Goal: Transaction & Acquisition: Purchase product/service

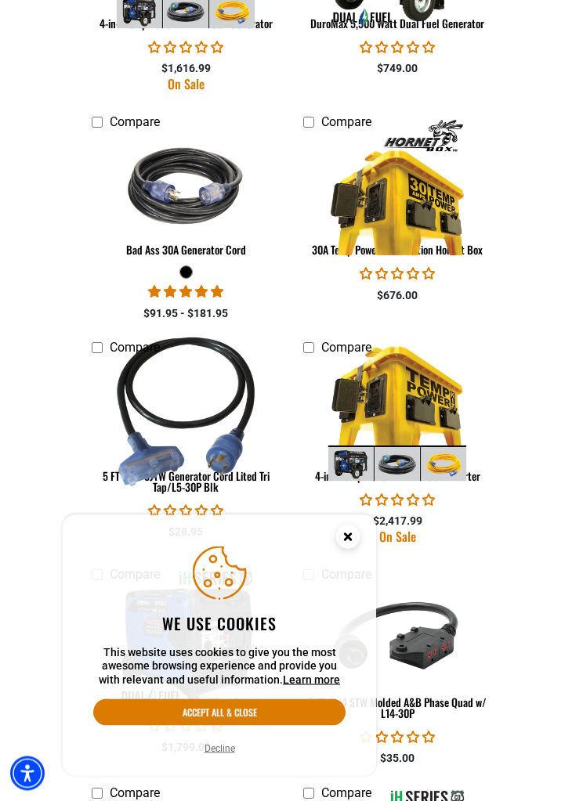
scroll to position [1330, 0]
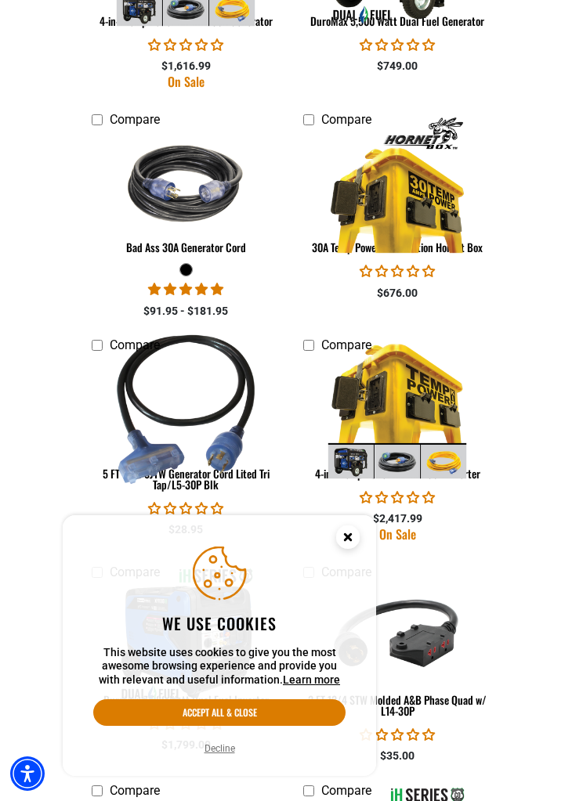
click at [421, 202] on img at bounding box center [396, 183] width 155 height 138
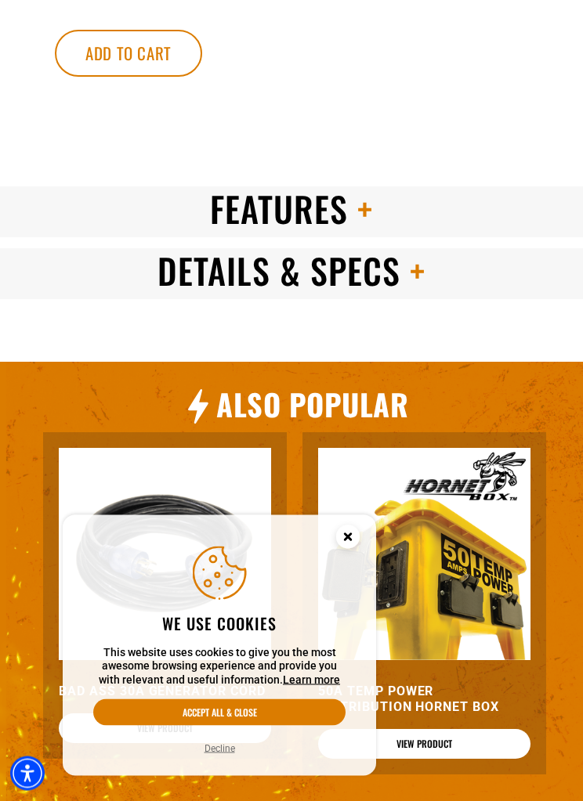
scroll to position [1267, 0]
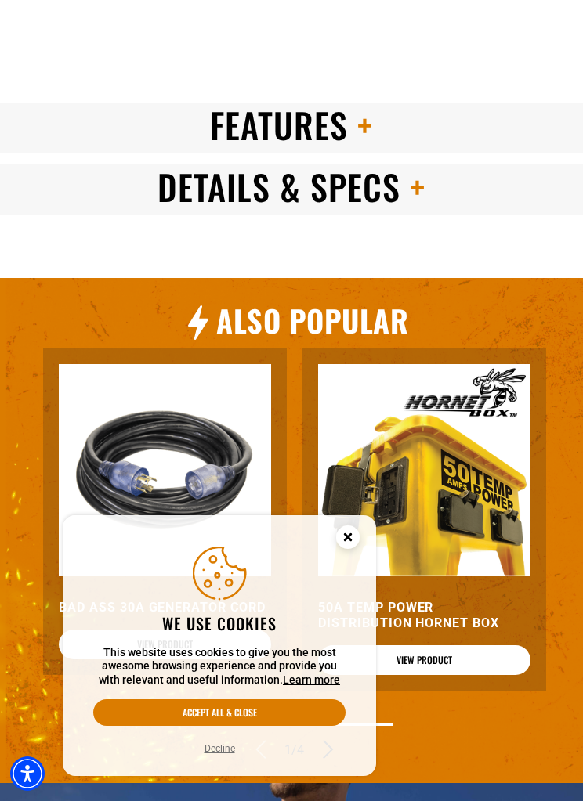
click at [511, 121] on h2 "Features" at bounding box center [291, 125] width 583 height 45
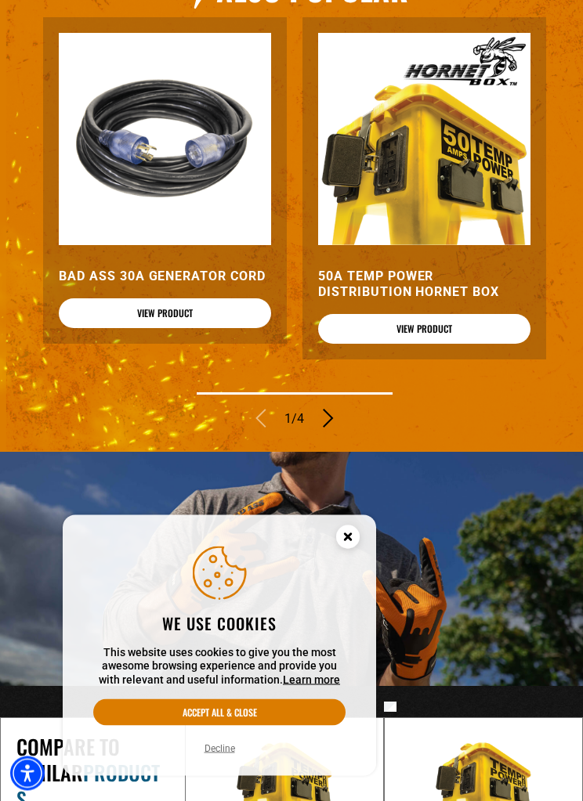
scroll to position [1598, 0]
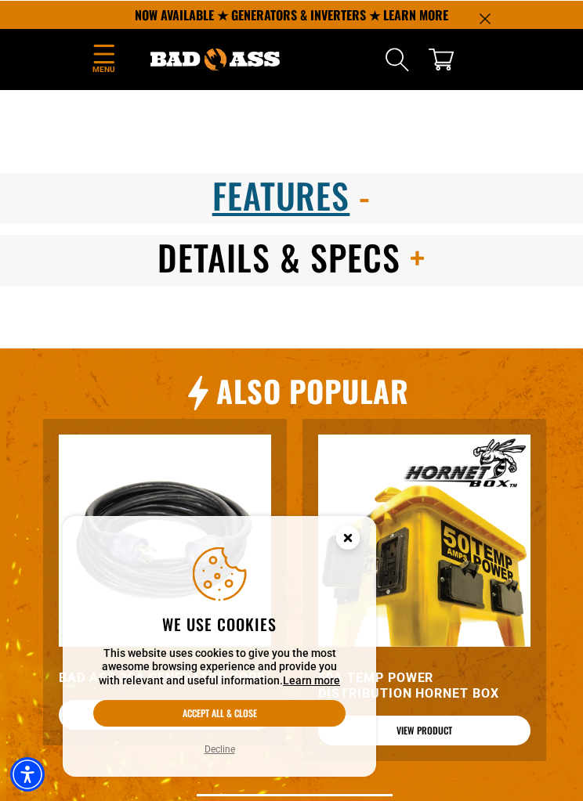
click at [459, 239] on h2 "Details & Specs" at bounding box center [291, 256] width 583 height 45
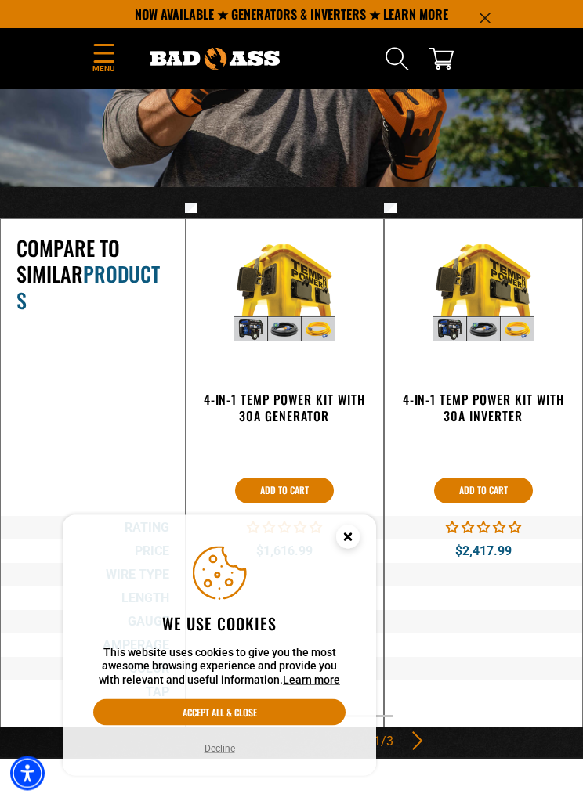
scroll to position [2096, 0]
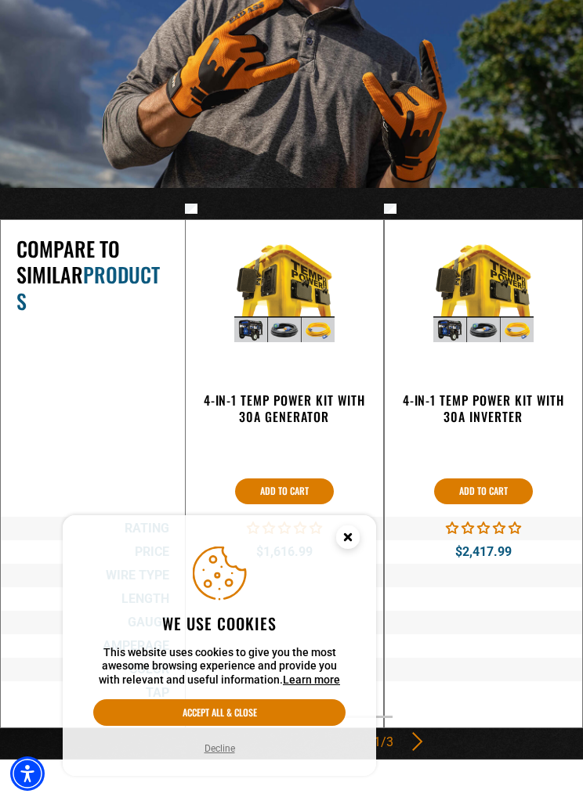
scroll to position [2148, 0]
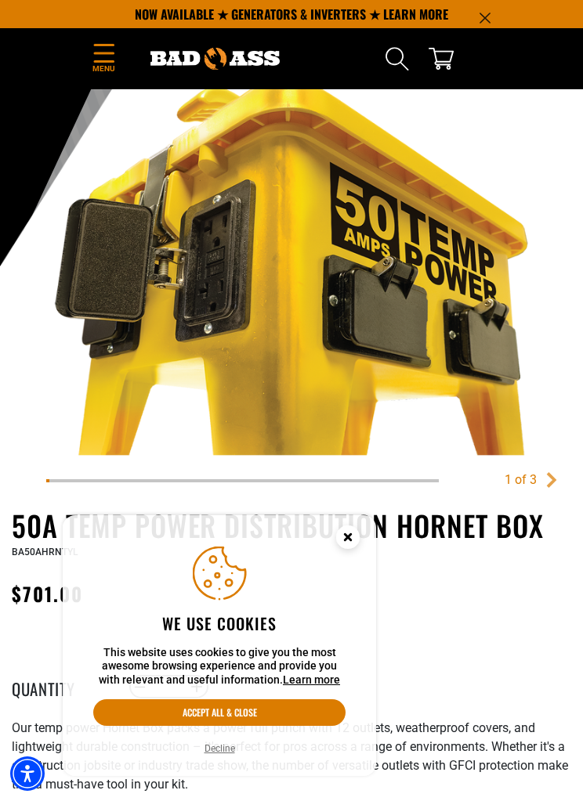
scroll to position [186, 0]
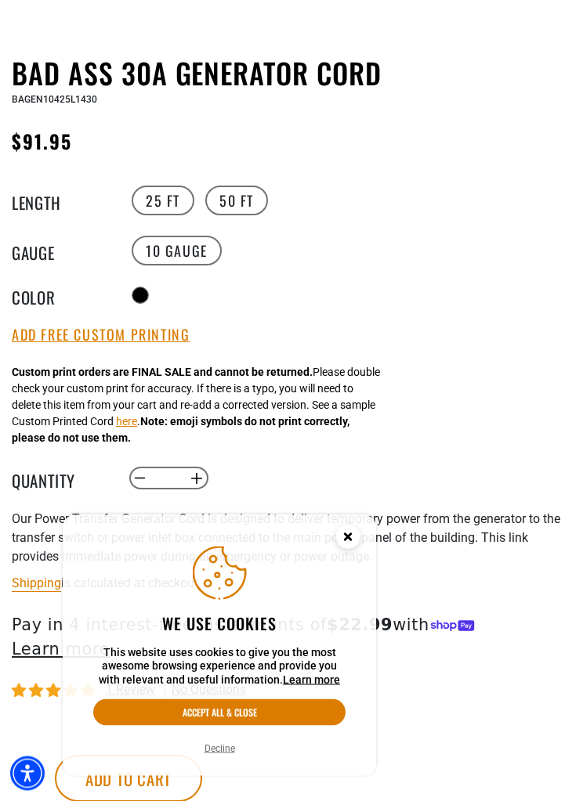
scroll to position [682, 0]
click at [240, 215] on label "50 FT" at bounding box center [236, 201] width 63 height 30
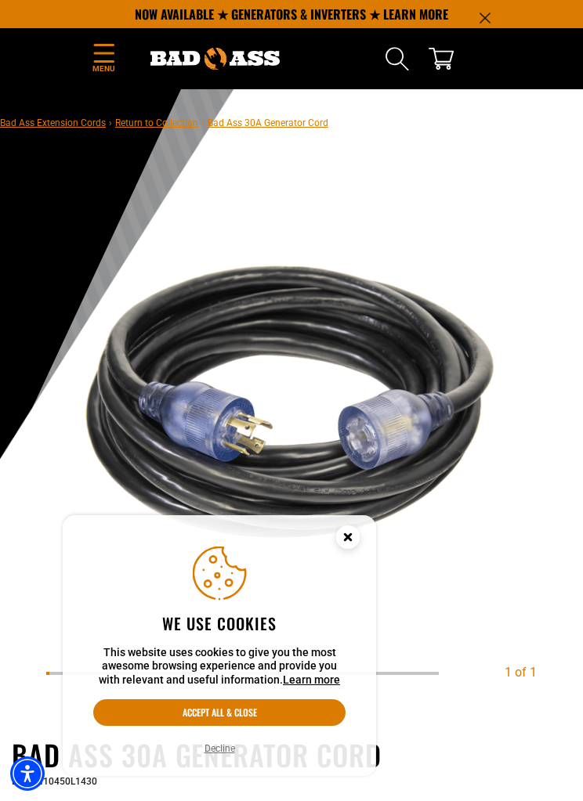
click at [115, 51] on icon "Menu" at bounding box center [104, 53] width 25 height 19
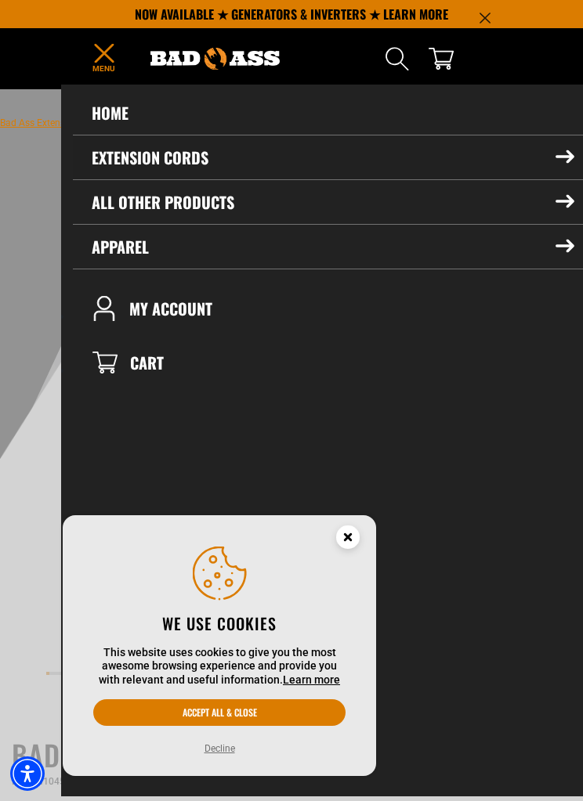
click at [552, 170] on summary "Extension Cords" at bounding box center [333, 157] width 520 height 44
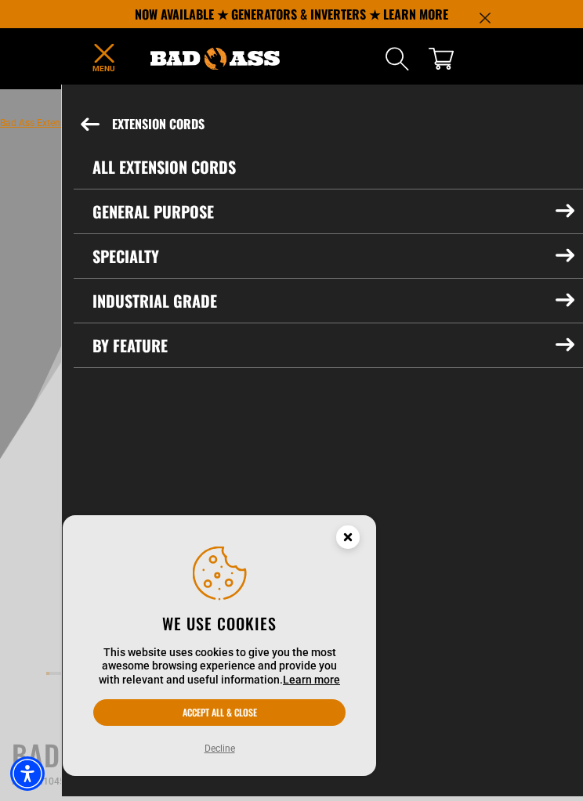
click at [528, 169] on link "All Extension Cords" at bounding box center [333, 167] width 519 height 44
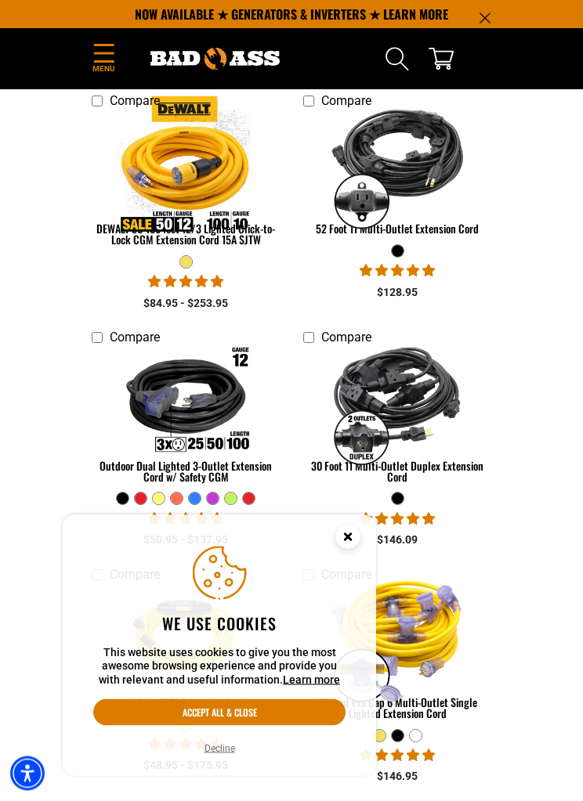
scroll to position [1046, 0]
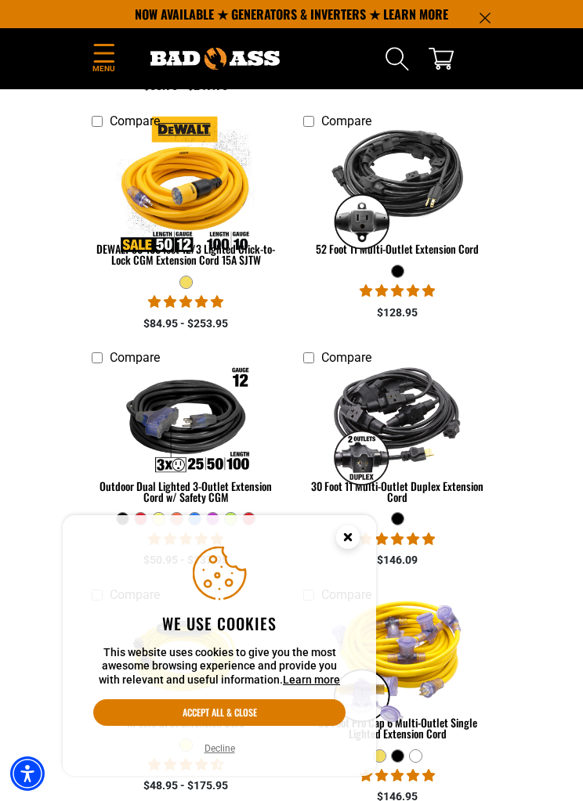
click at [229, 229] on img at bounding box center [185, 185] width 155 height 138
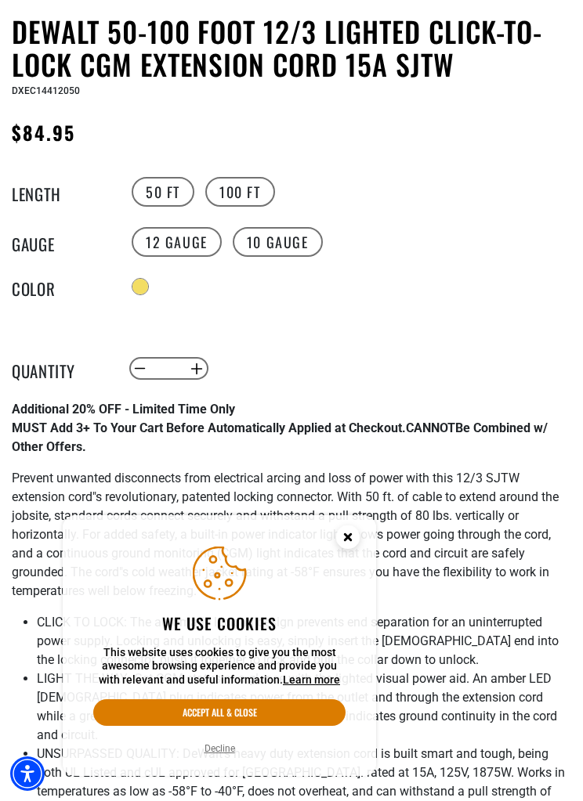
scroll to position [749, 0]
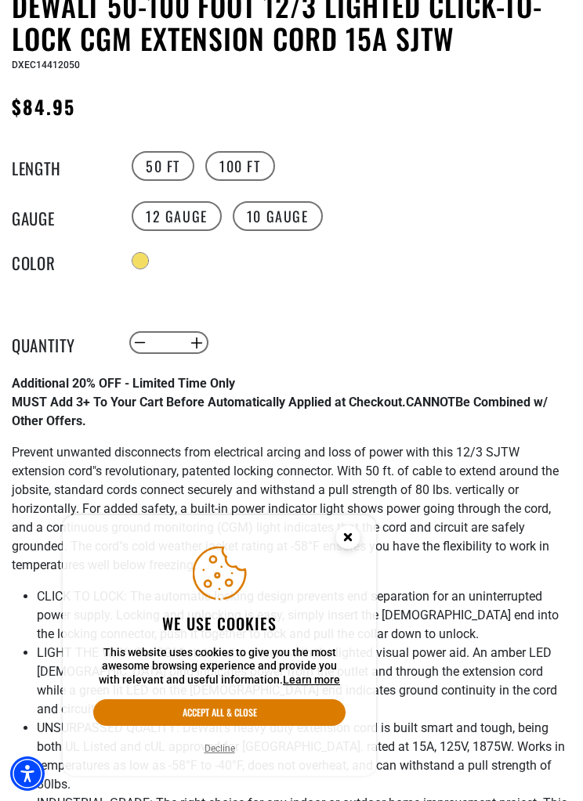
click at [316, 225] on label "10 Gauge" at bounding box center [278, 216] width 90 height 30
click at [265, 169] on label "100 FT" at bounding box center [240, 166] width 70 height 30
click at [207, 219] on label "12 Gauge" at bounding box center [177, 216] width 90 height 30
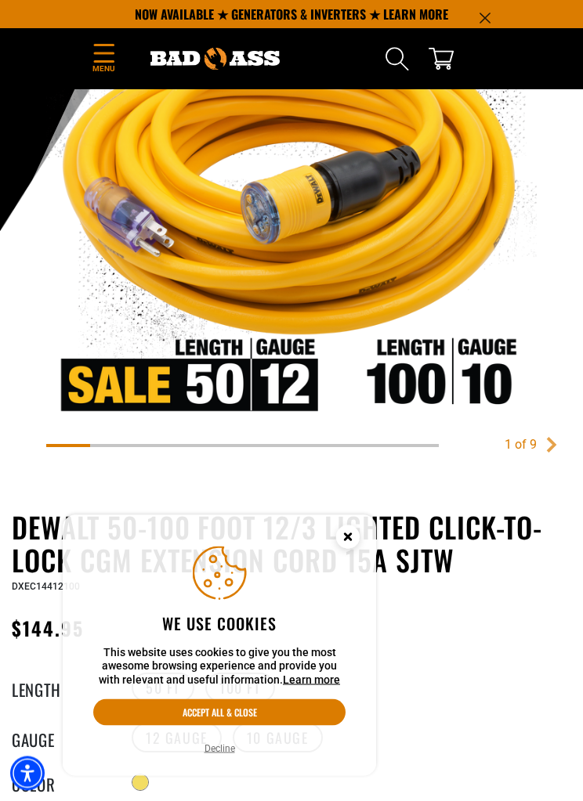
scroll to position [164, 0]
